Goal: Use online tool/utility: Use online tool/utility

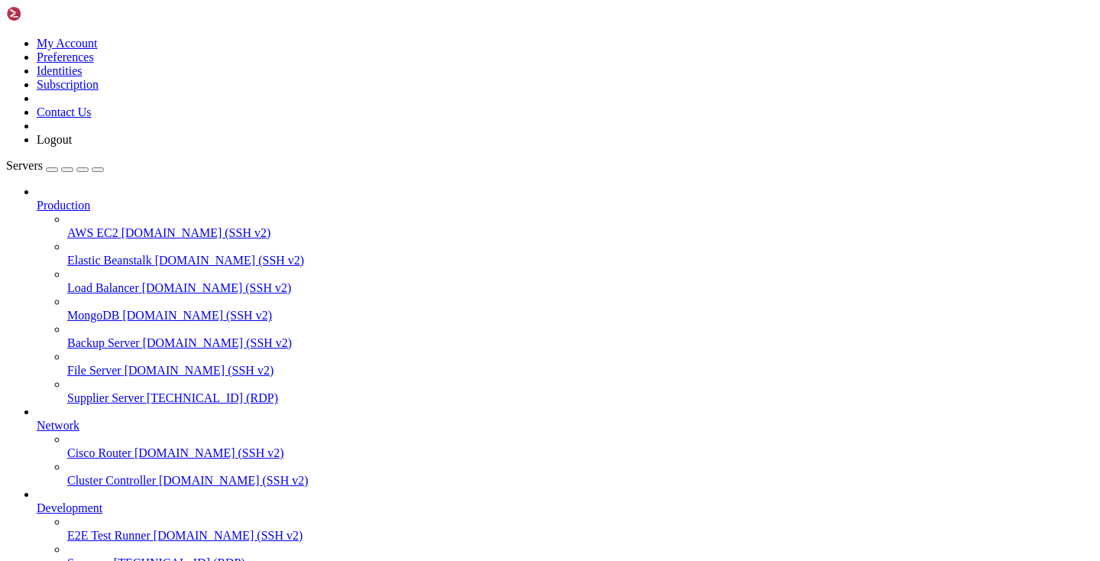
click at [111, 391] on span "Supplier Server" at bounding box center [105, 397] width 76 height 13
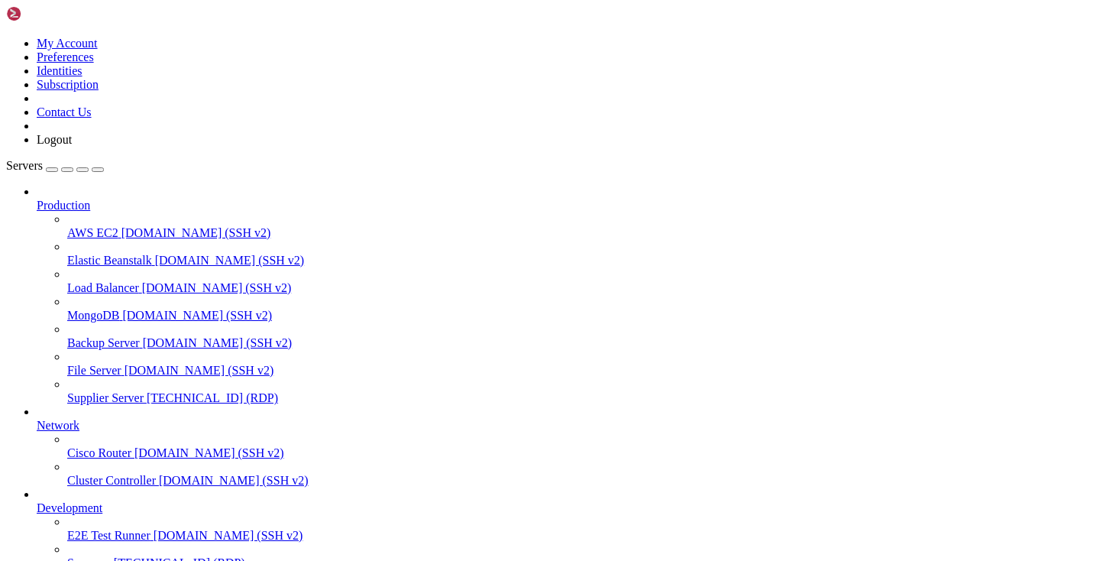
drag, startPoint x: 246, startPoint y: 1312, endPoint x: 157, endPoint y: 1311, distance: 88.6
